Goal: Entertainment & Leisure: Consume media (video, audio)

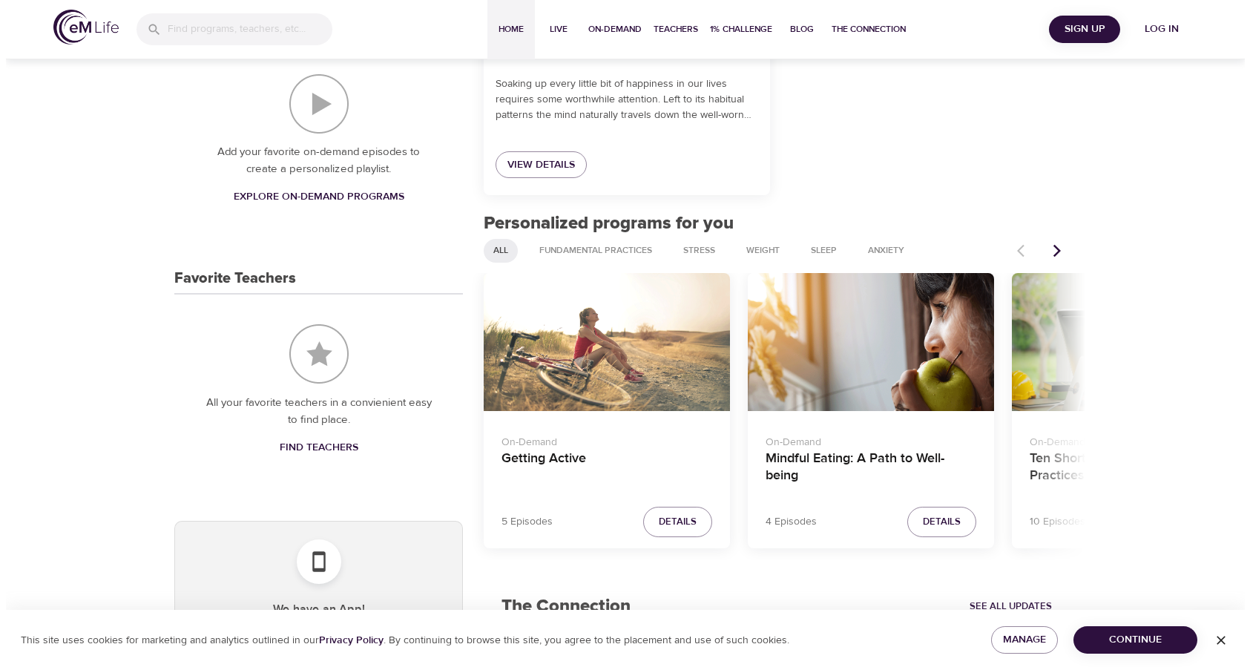
scroll to position [440, 0]
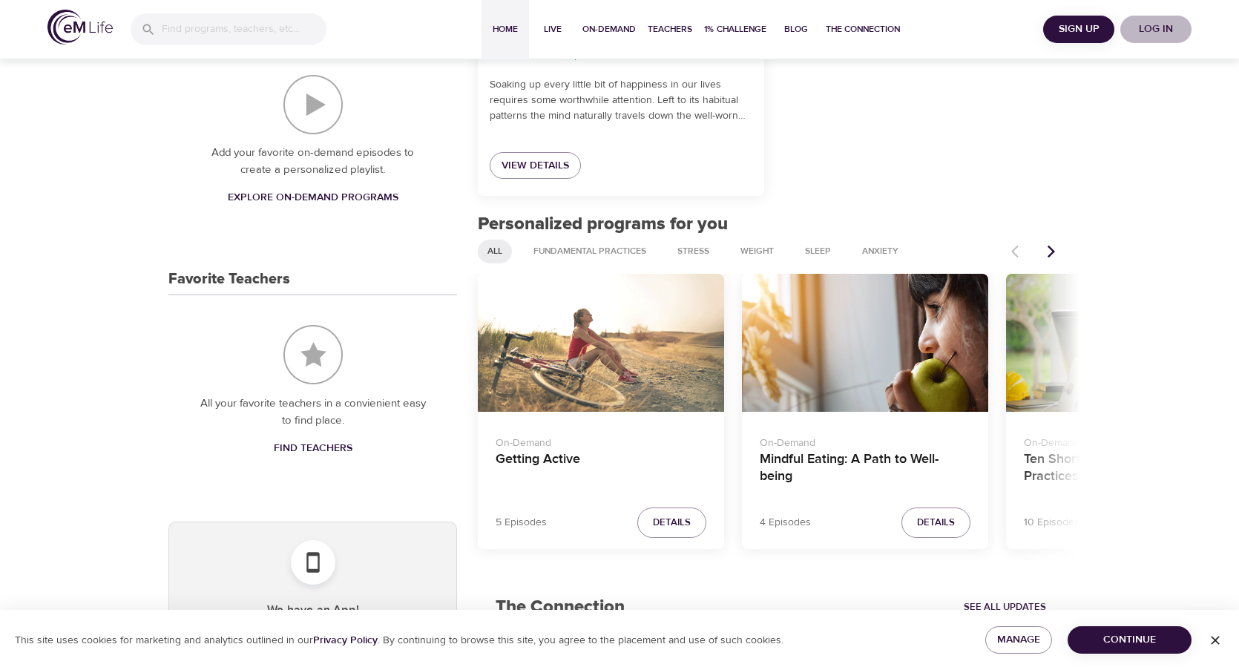
click at [1157, 27] on span "Log in" at bounding box center [1155, 29] width 59 height 19
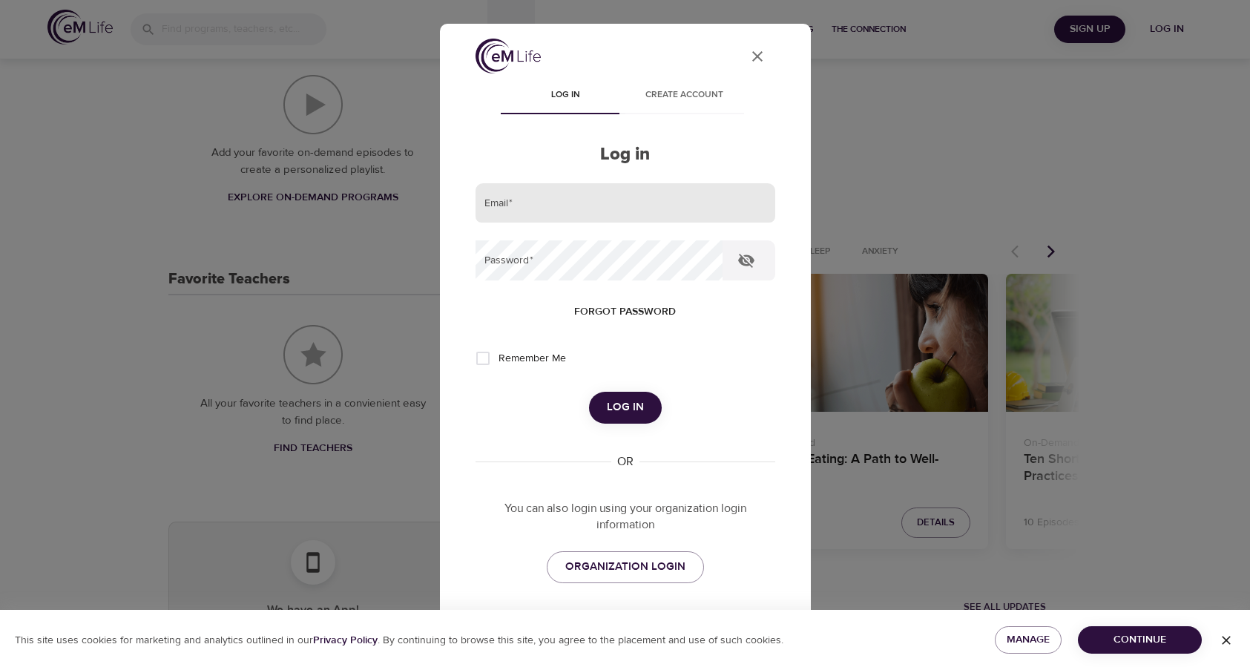
click at [533, 211] on input "email" at bounding box center [626, 203] width 300 height 40
type input "[PERSON_NAME][EMAIL_ADDRESS][PERSON_NAME][DOMAIN_NAME]"
click at [589, 392] on button "Log in" at bounding box center [625, 407] width 73 height 31
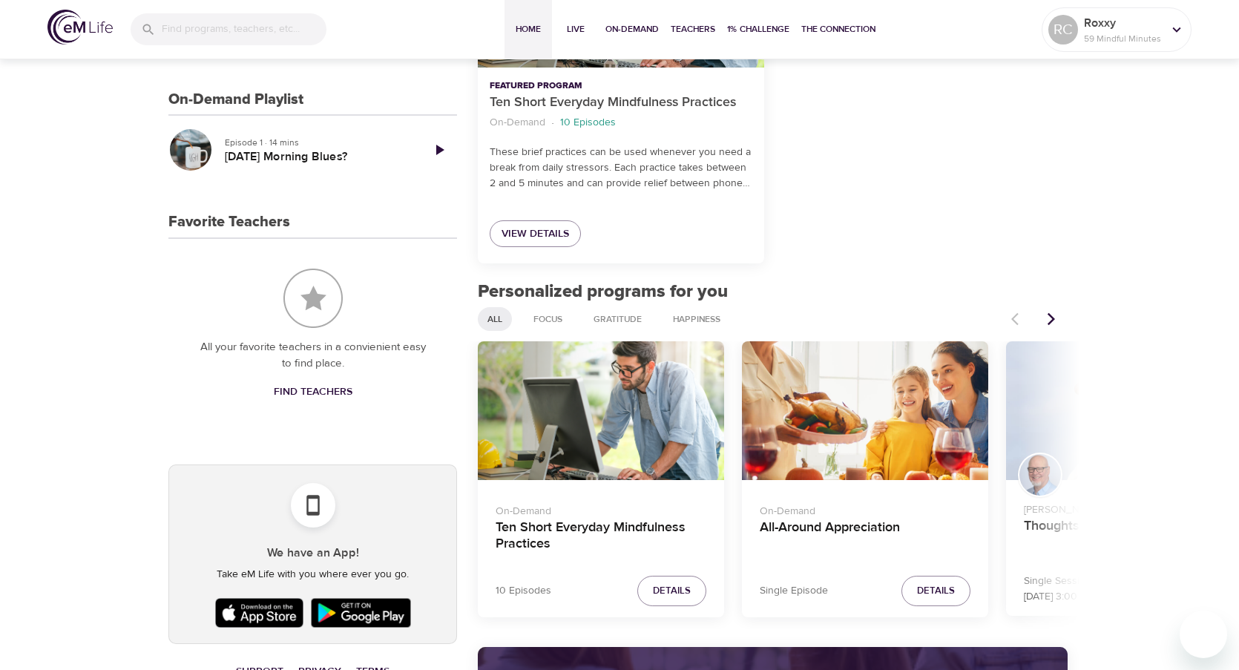
scroll to position [816, 0]
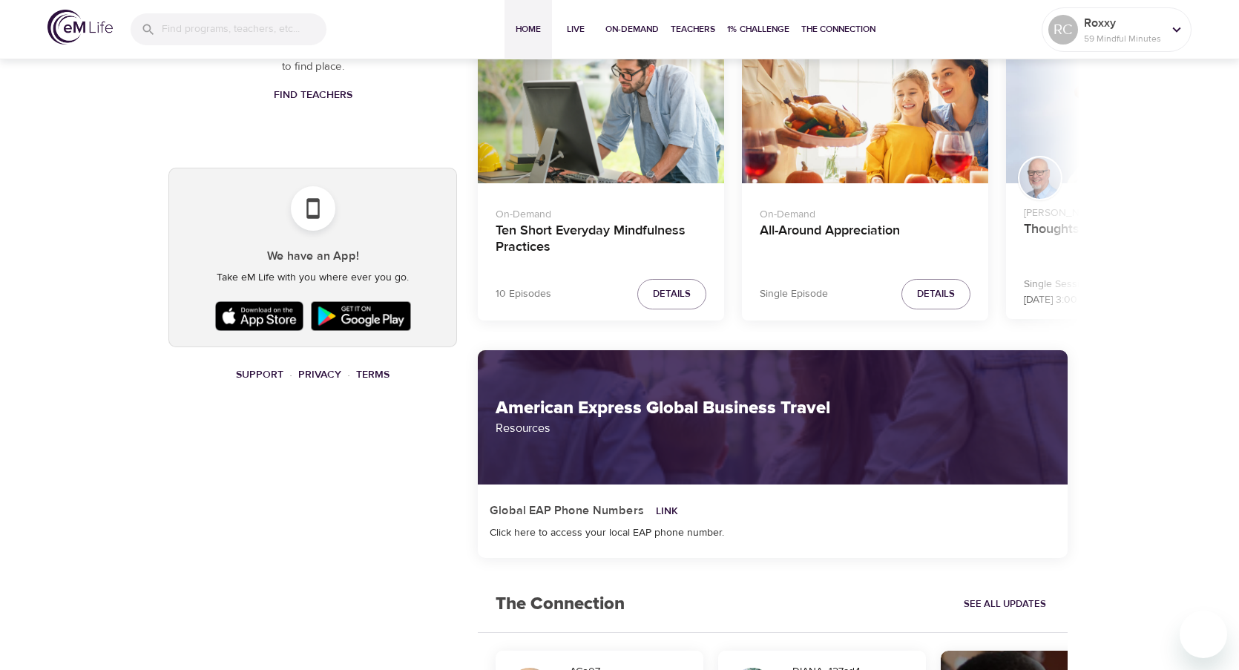
click at [614, 156] on div "Ten Short Everyday Mindfulness Practices" at bounding box center [601, 114] width 246 height 139
click at [648, 161] on div "Ten Short Everyday Mindfulness Practices" at bounding box center [601, 114] width 246 height 139
click at [678, 301] on span "Details" at bounding box center [672, 294] width 38 height 17
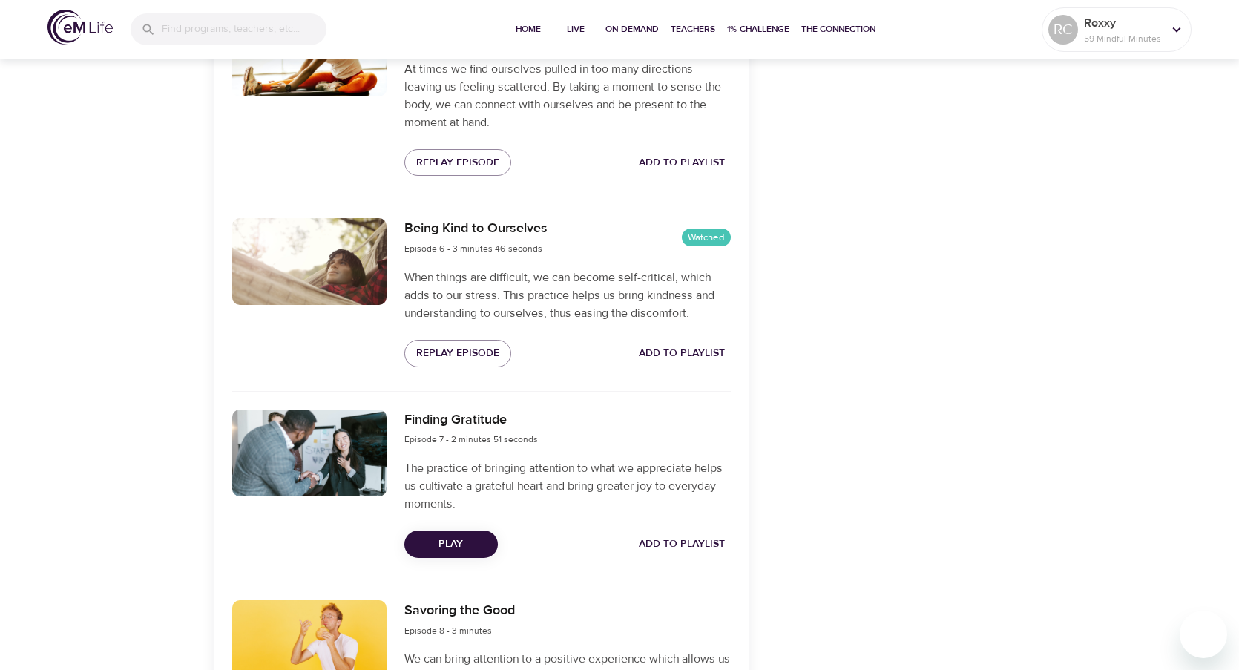
scroll to position [1484, 0]
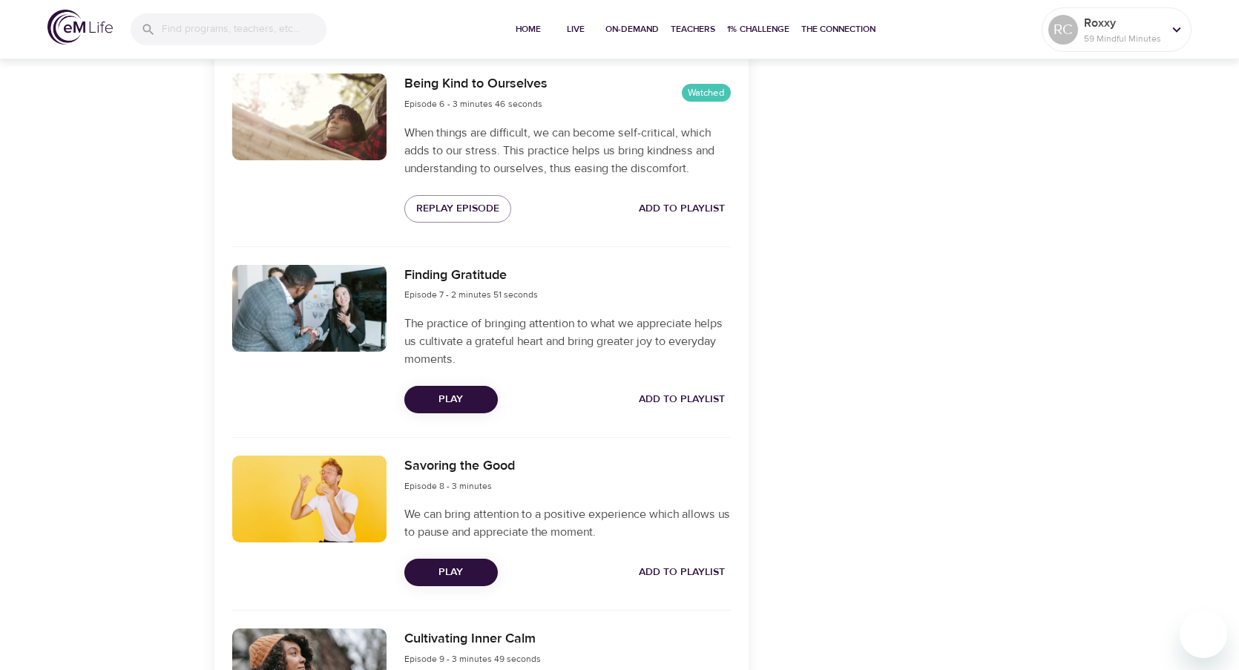
click at [450, 398] on span "Play" at bounding box center [451, 399] width 70 height 19
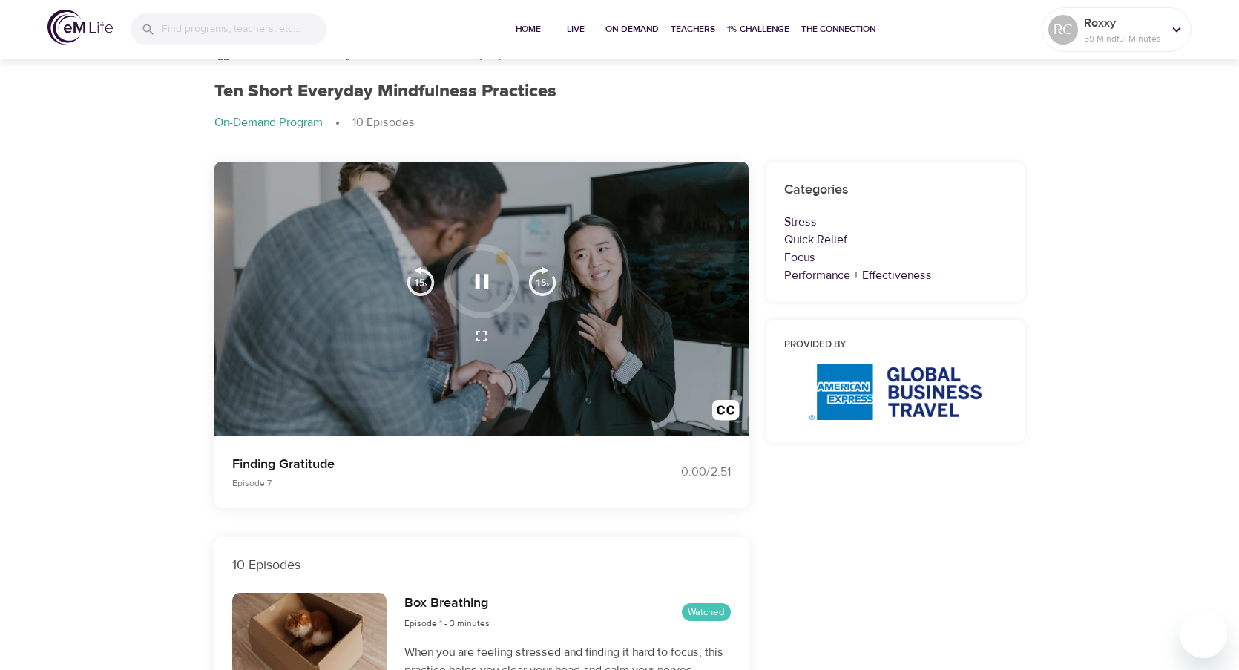
scroll to position [0, 0]
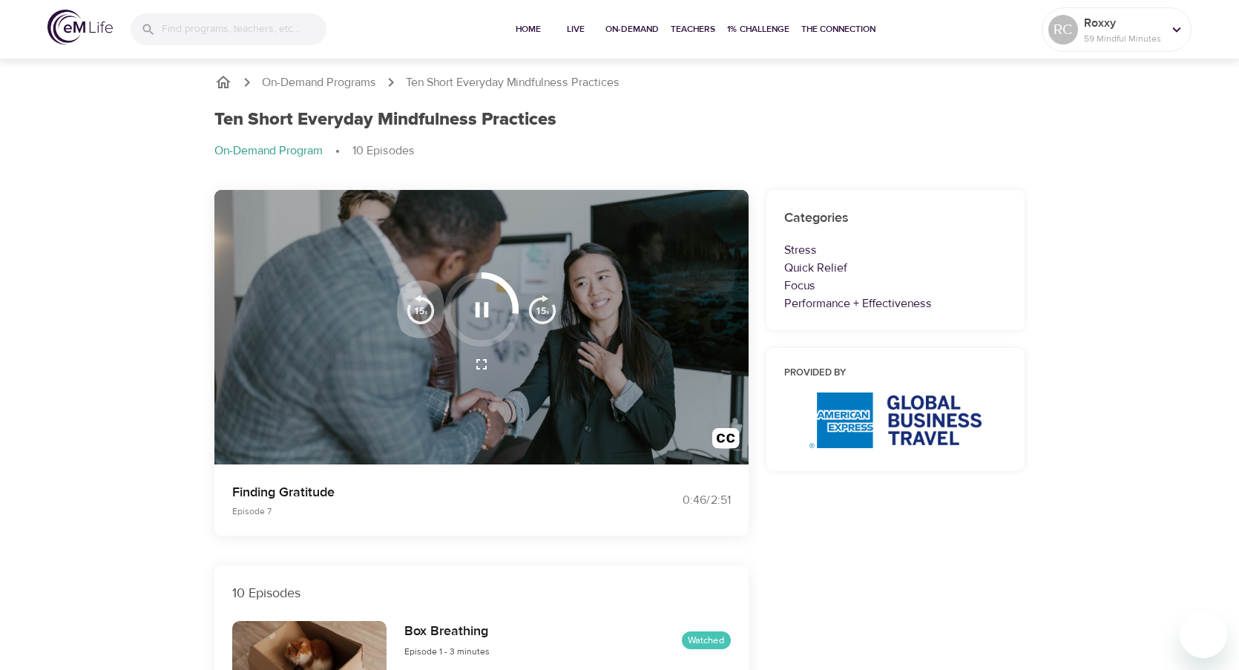
click at [423, 317] on img "button" at bounding box center [421, 310] width 30 height 30
click at [483, 313] on icon "button" at bounding box center [482, 310] width 26 height 26
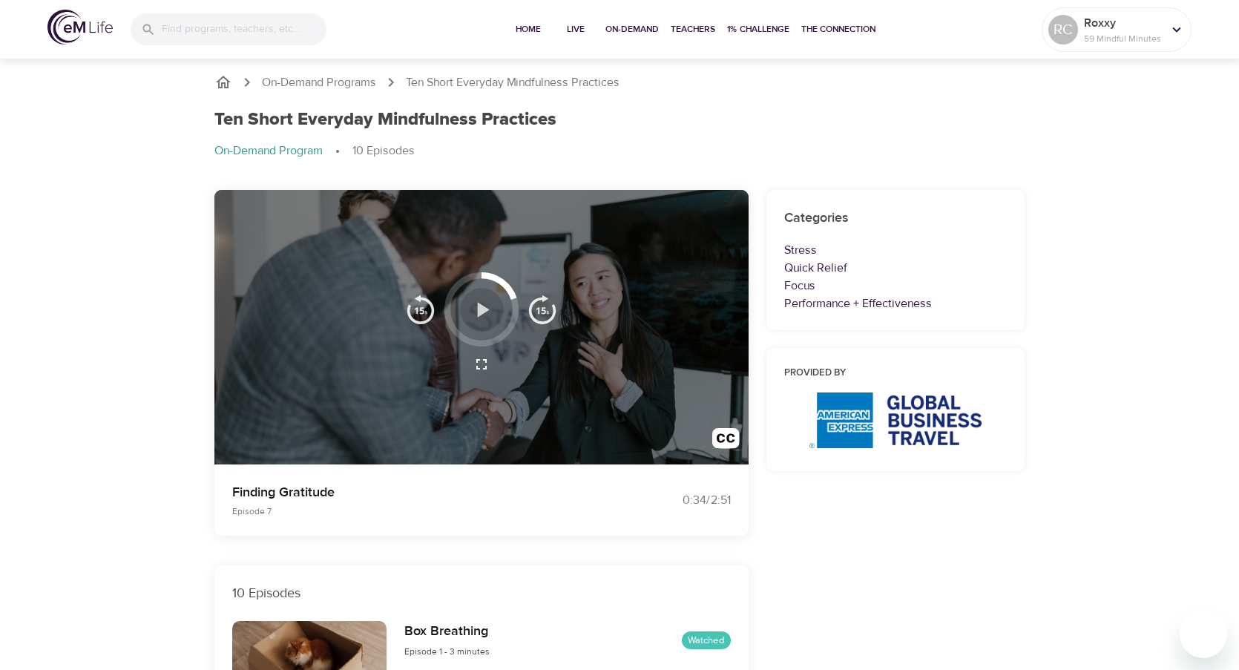
click at [485, 313] on icon "button" at bounding box center [482, 310] width 26 height 26
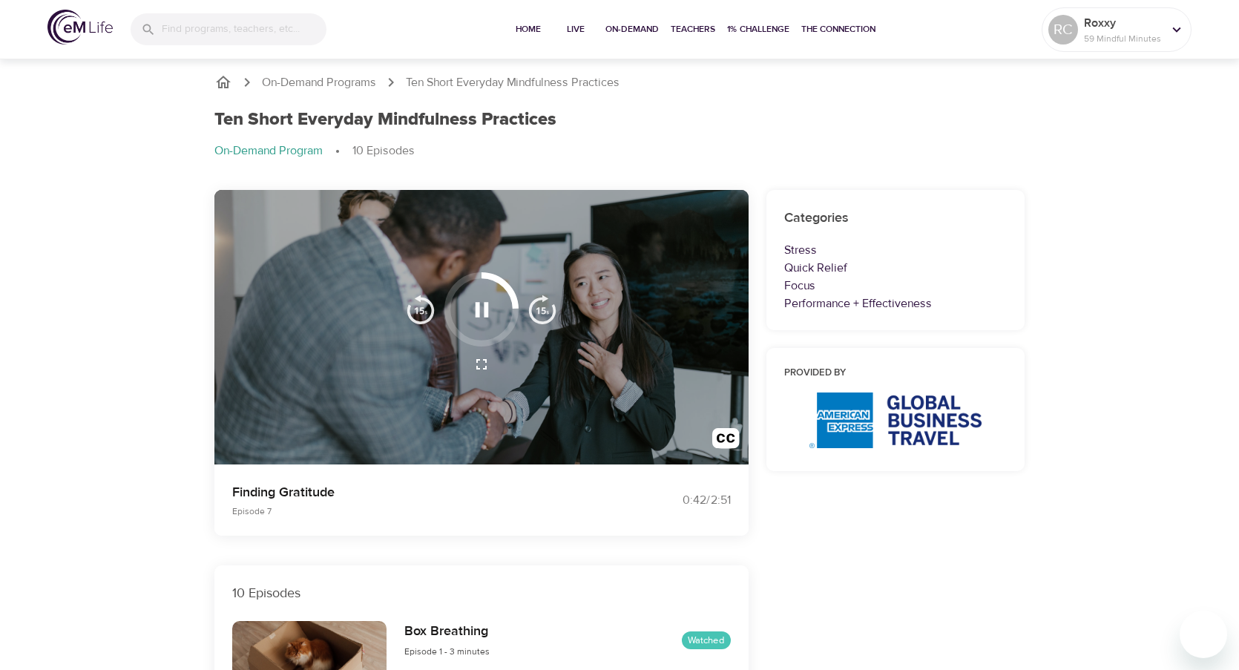
click at [416, 313] on img "button" at bounding box center [421, 310] width 30 height 30
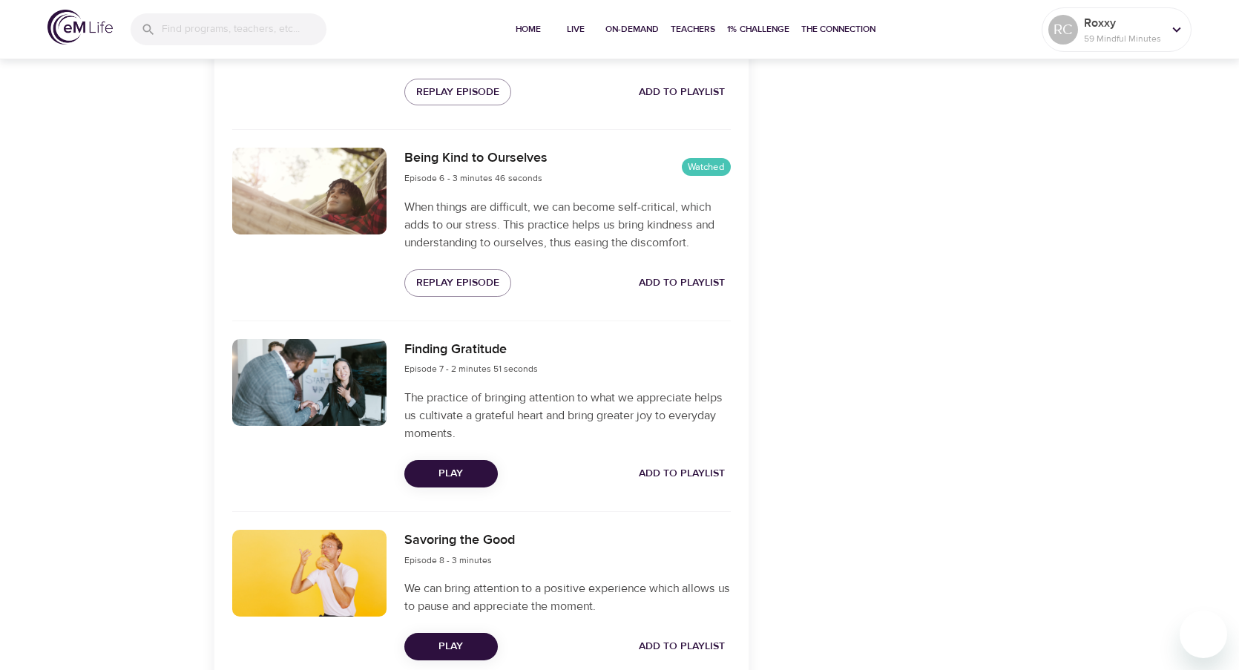
scroll to position [1187, 0]
